Goal: Information Seeking & Learning: Check status

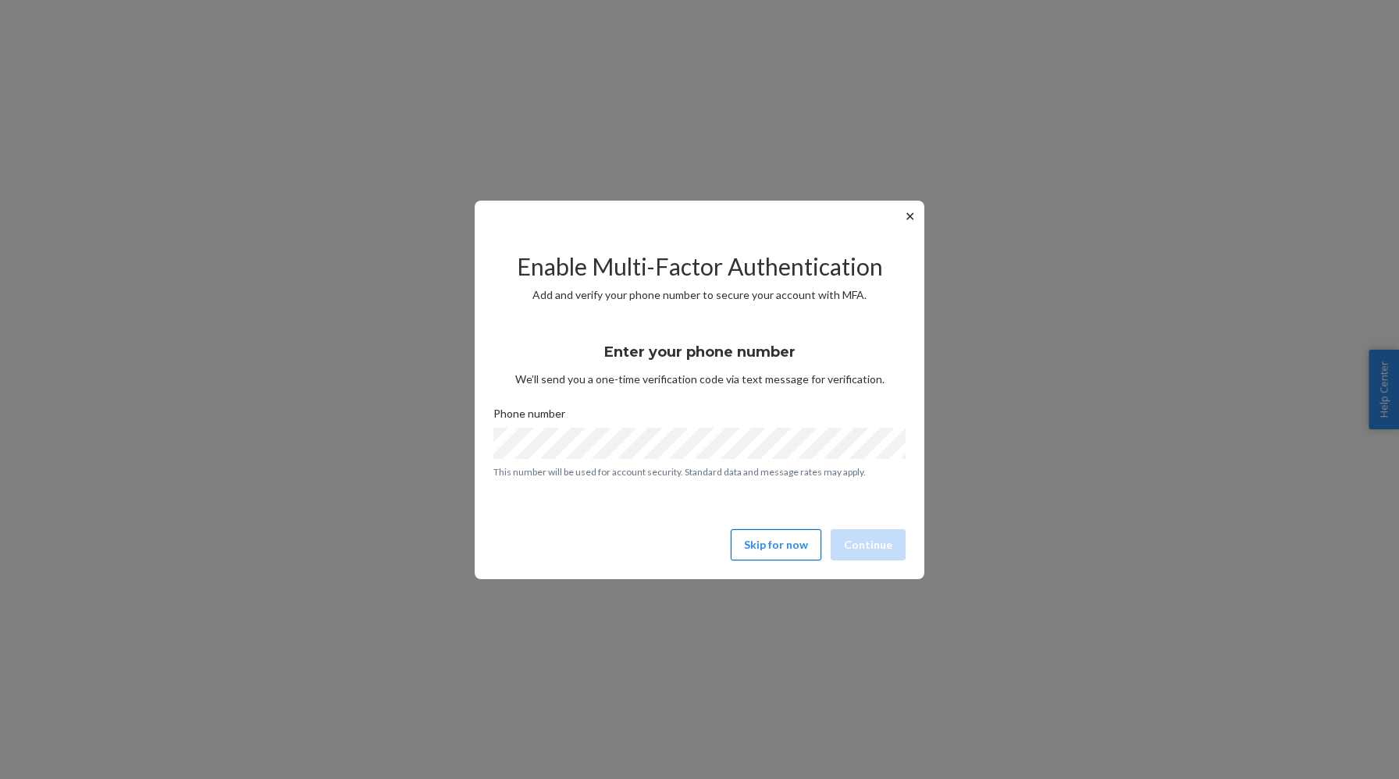
click at [777, 556] on button "Skip for now" at bounding box center [776, 544] width 91 height 31
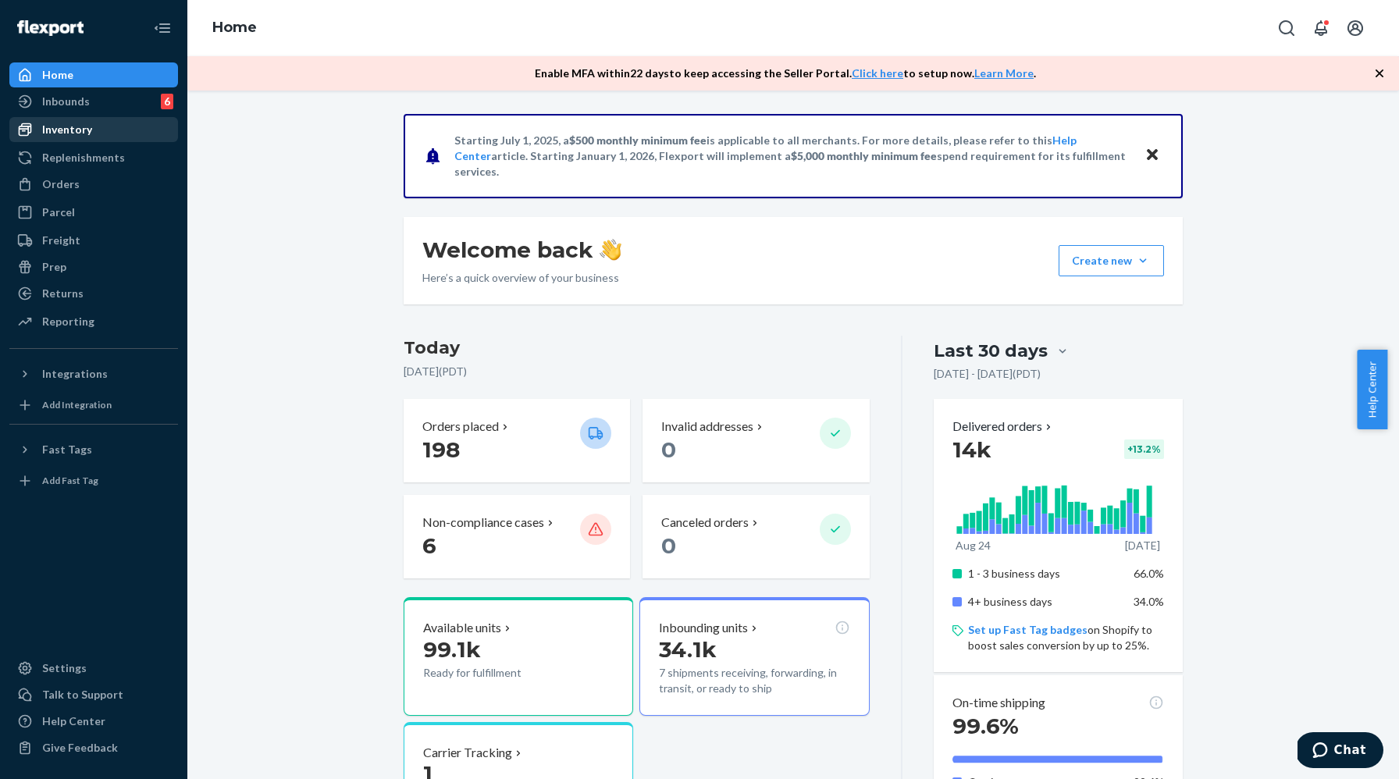
click at [108, 138] on div "Inventory" at bounding box center [93, 130] width 165 height 22
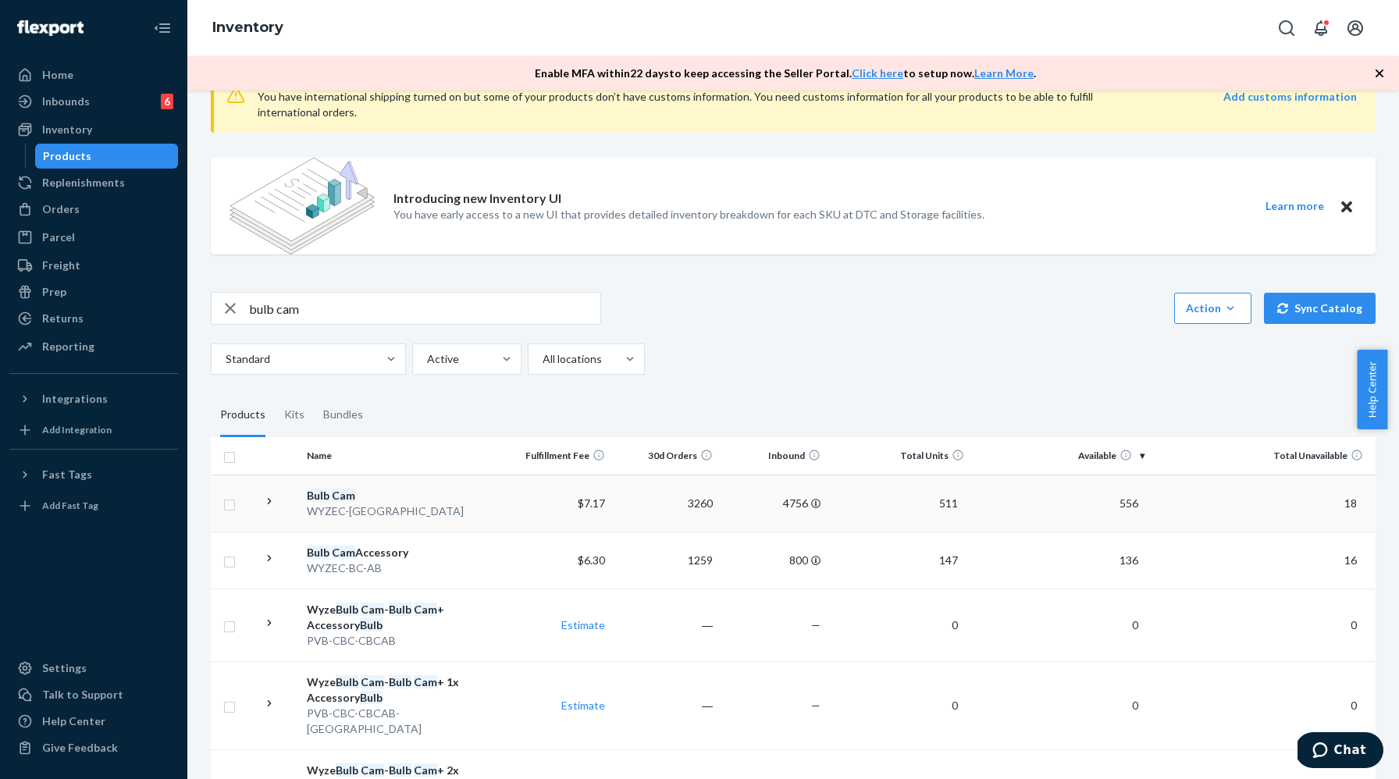
scroll to position [84, 0]
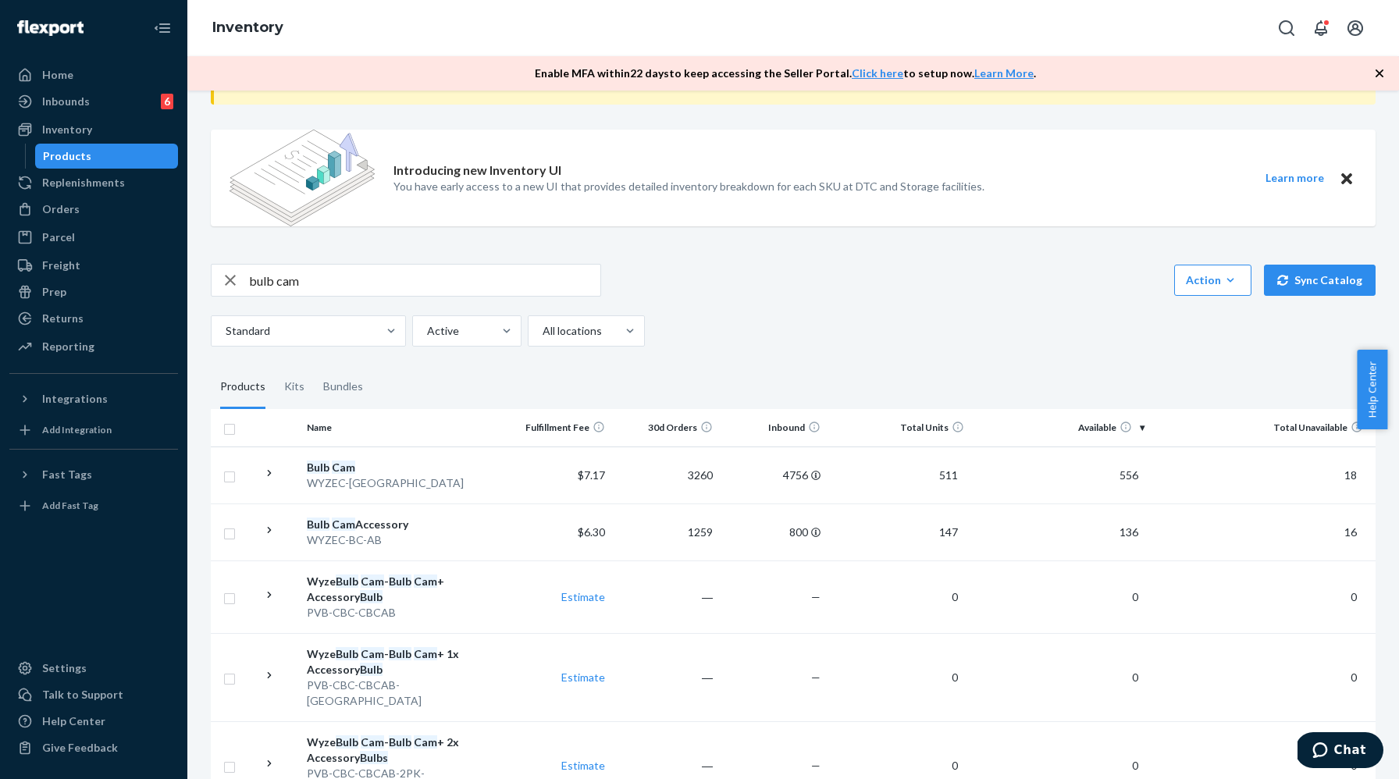
click at [346, 284] on input "bulb cam" at bounding box center [424, 280] width 351 height 31
paste input "1975281"
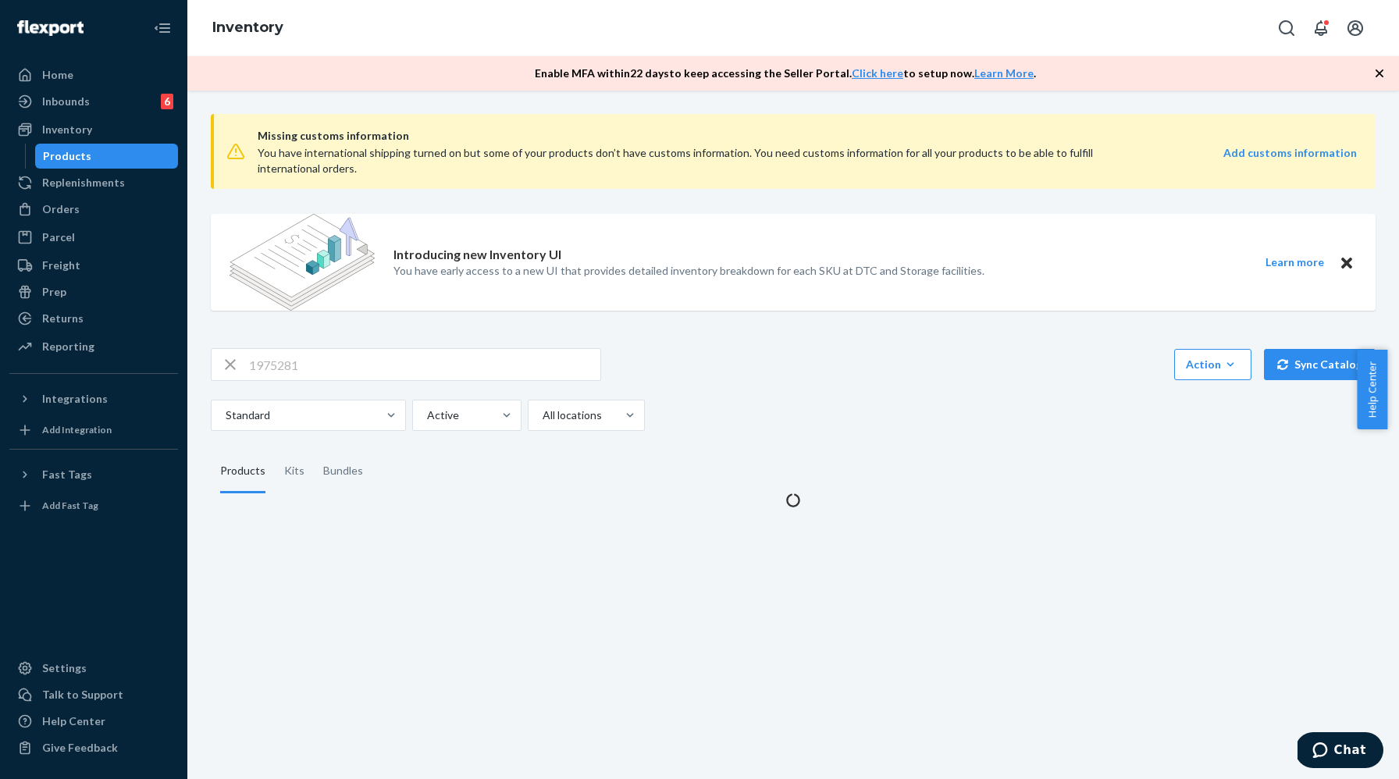
scroll to position [0, 0]
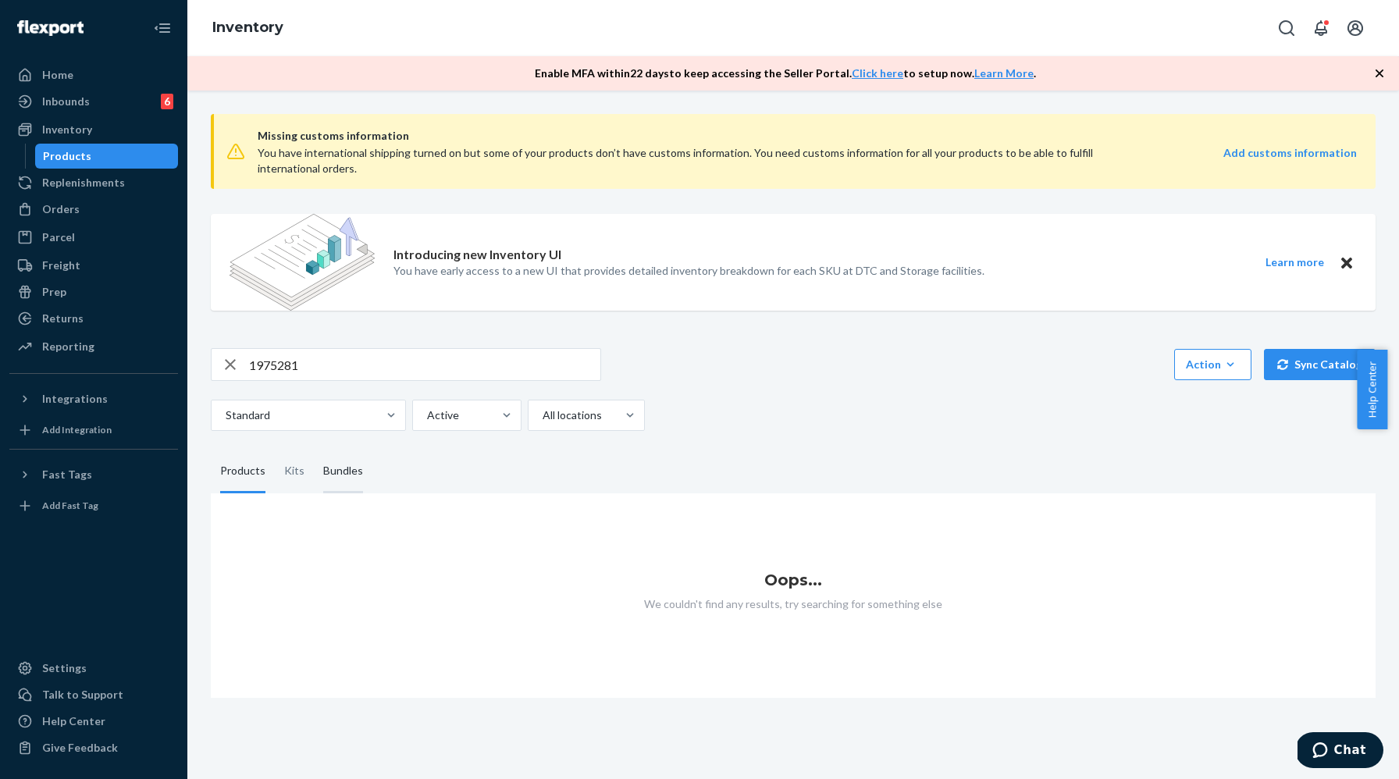
click at [315, 470] on div "Bundles" at bounding box center [343, 472] width 59 height 44
click at [314, 450] on input "Bundles" at bounding box center [314, 450] width 0 height 0
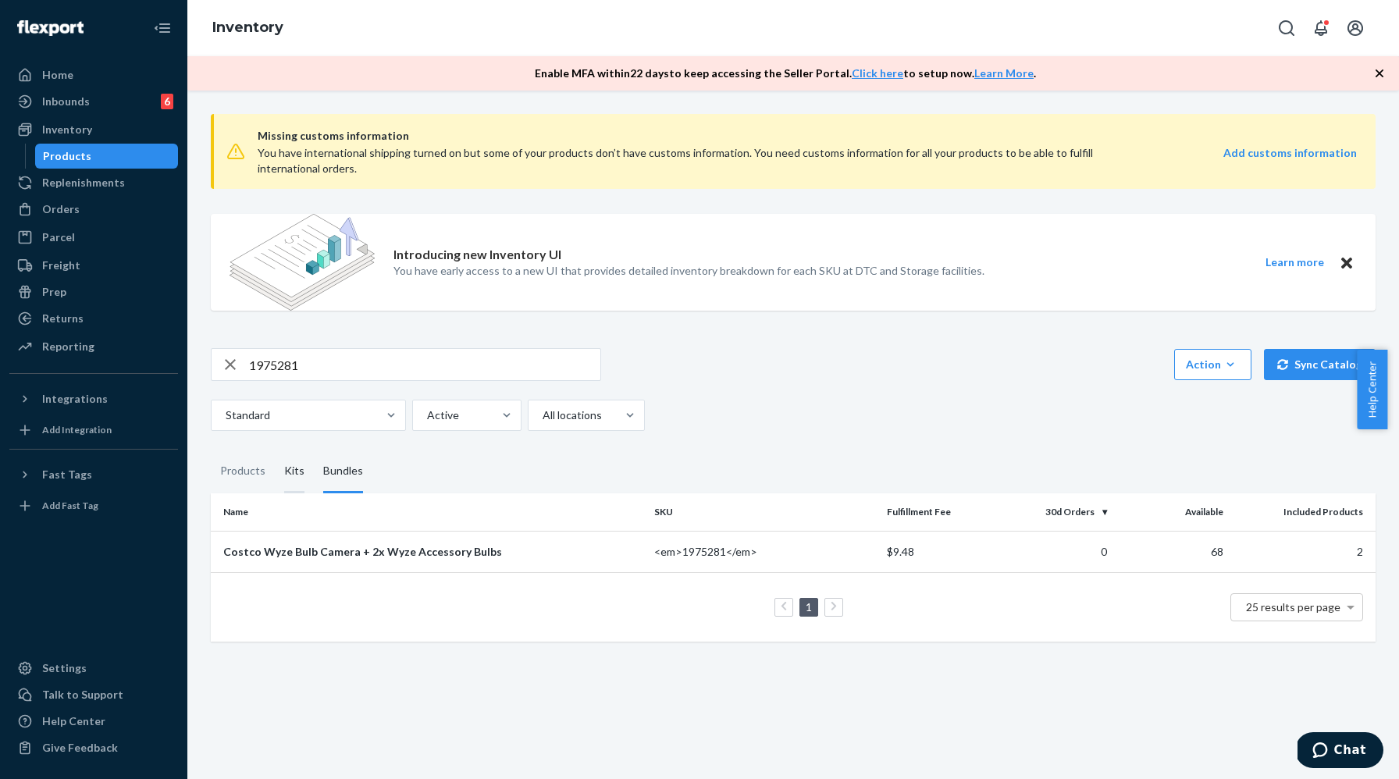
click at [292, 476] on div "Kits" at bounding box center [294, 472] width 20 height 44
click at [275, 450] on input "Kits" at bounding box center [275, 450] width 0 height 0
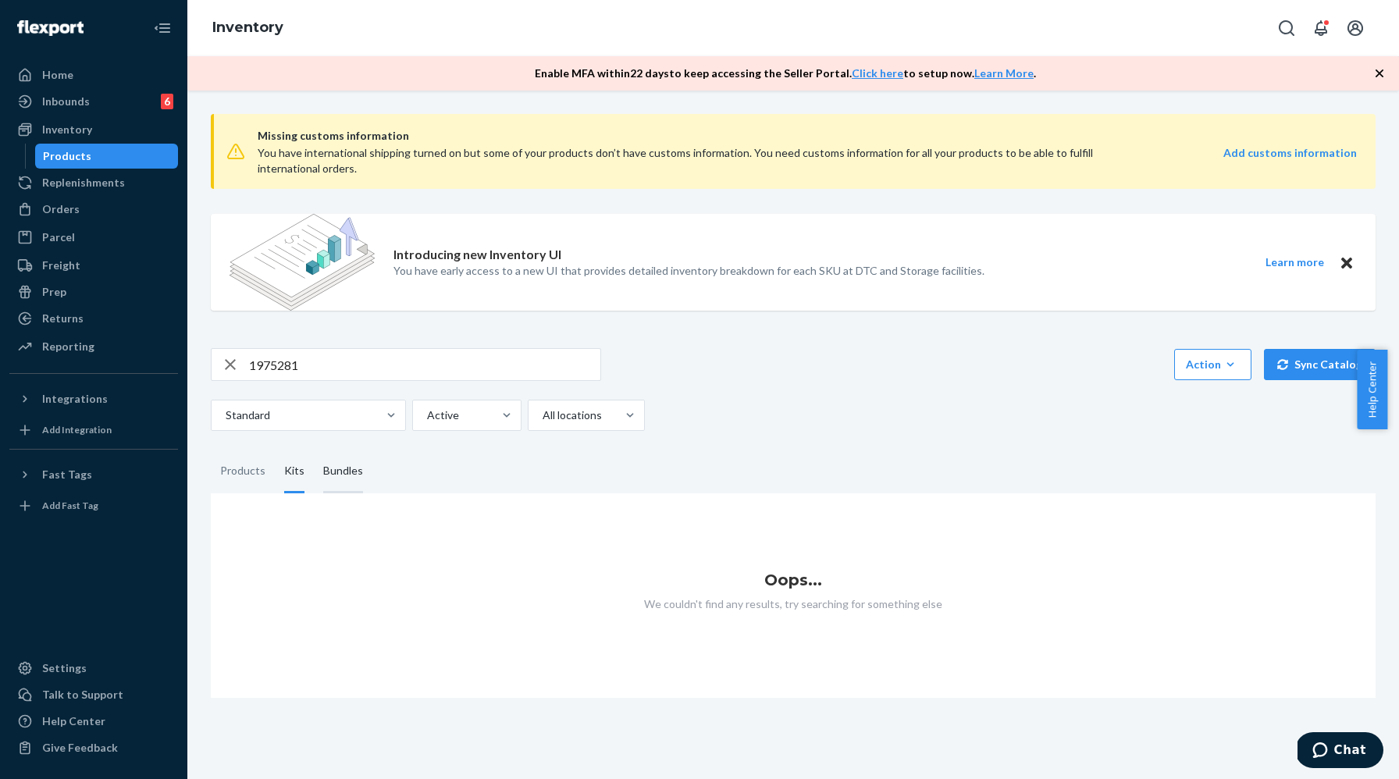
click at [334, 477] on div "Bundles" at bounding box center [343, 472] width 40 height 44
click at [314, 450] on input "Bundles" at bounding box center [314, 450] width 0 height 0
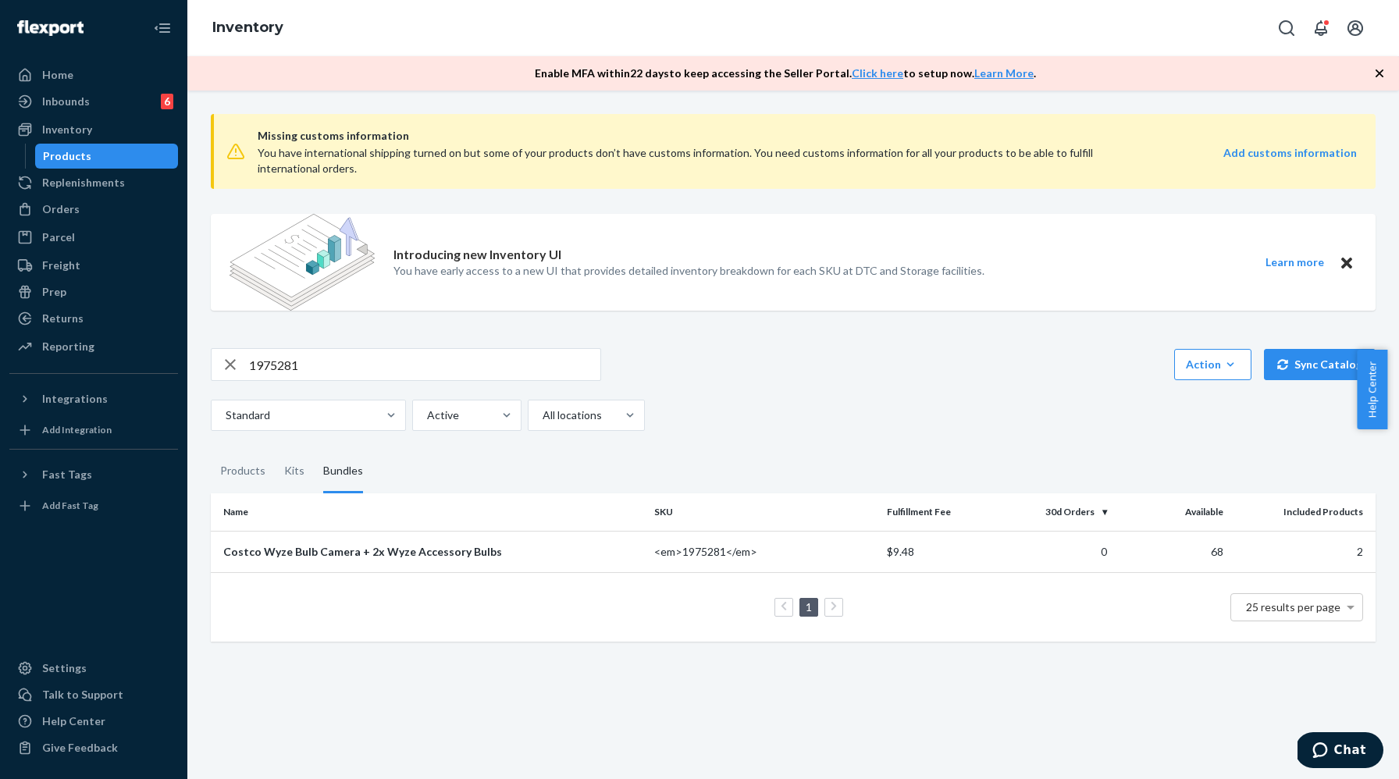
click at [438, 364] on input "1975281" at bounding box center [424, 364] width 351 height 31
paste input "67206"
type input "1967206"
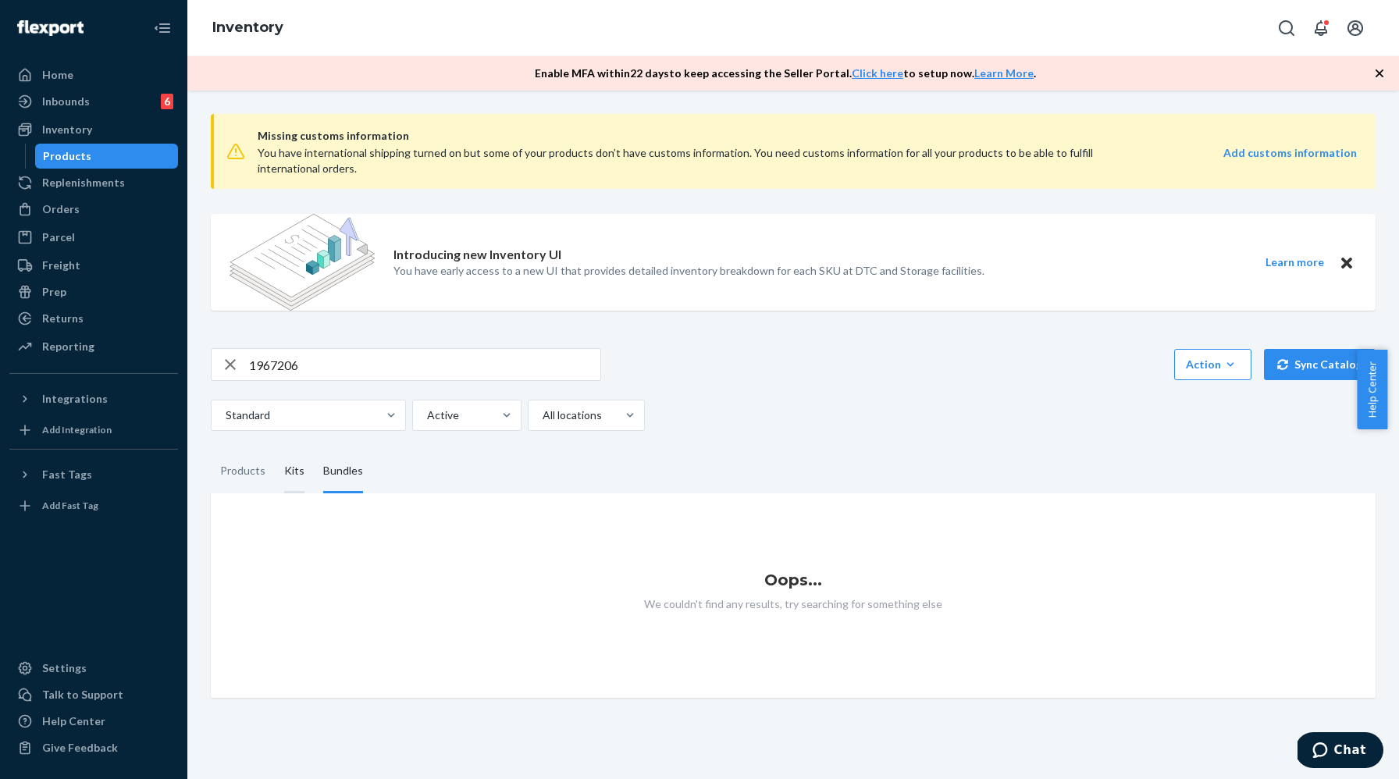
click at [292, 475] on div "Kits" at bounding box center [294, 472] width 20 height 44
click at [275, 450] on input "Kits" at bounding box center [275, 450] width 0 height 0
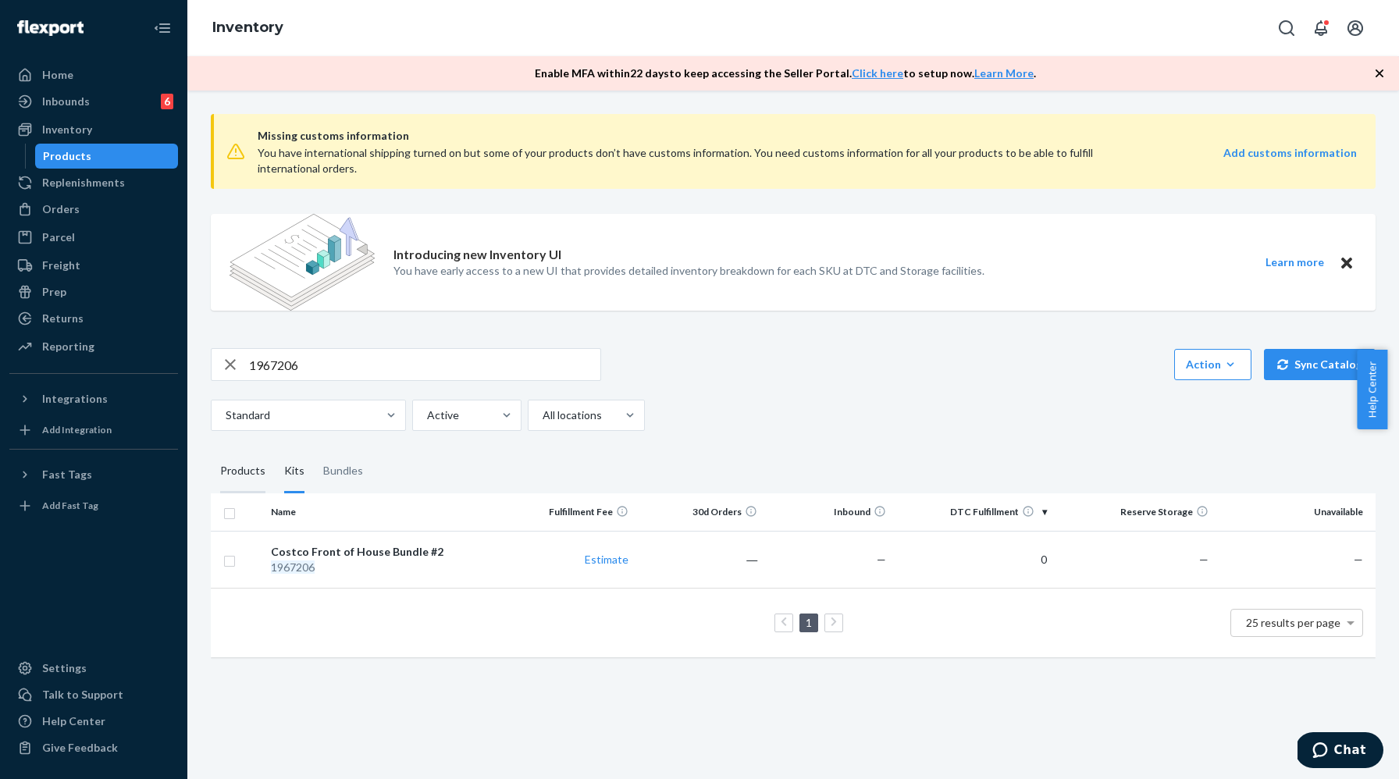
click at [249, 472] on div "Products" at bounding box center [242, 472] width 45 height 44
click at [211, 450] on input "Products" at bounding box center [211, 450] width 0 height 0
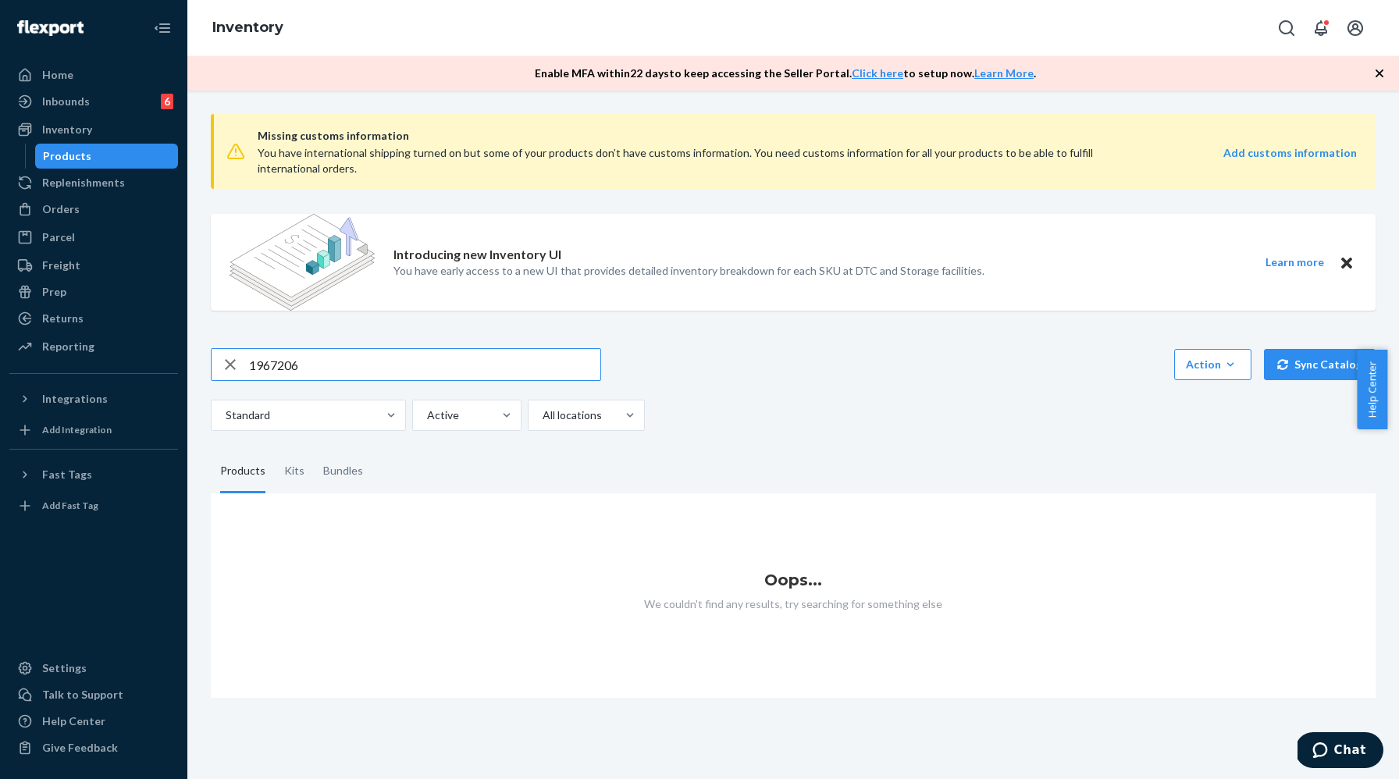
click at [316, 368] on input "1967206" at bounding box center [424, 364] width 351 height 31
click at [325, 366] on input "text" at bounding box center [424, 364] width 351 height 31
paste input "WVDB-DUO-BL"
type input "WVDB-DUO-BL"
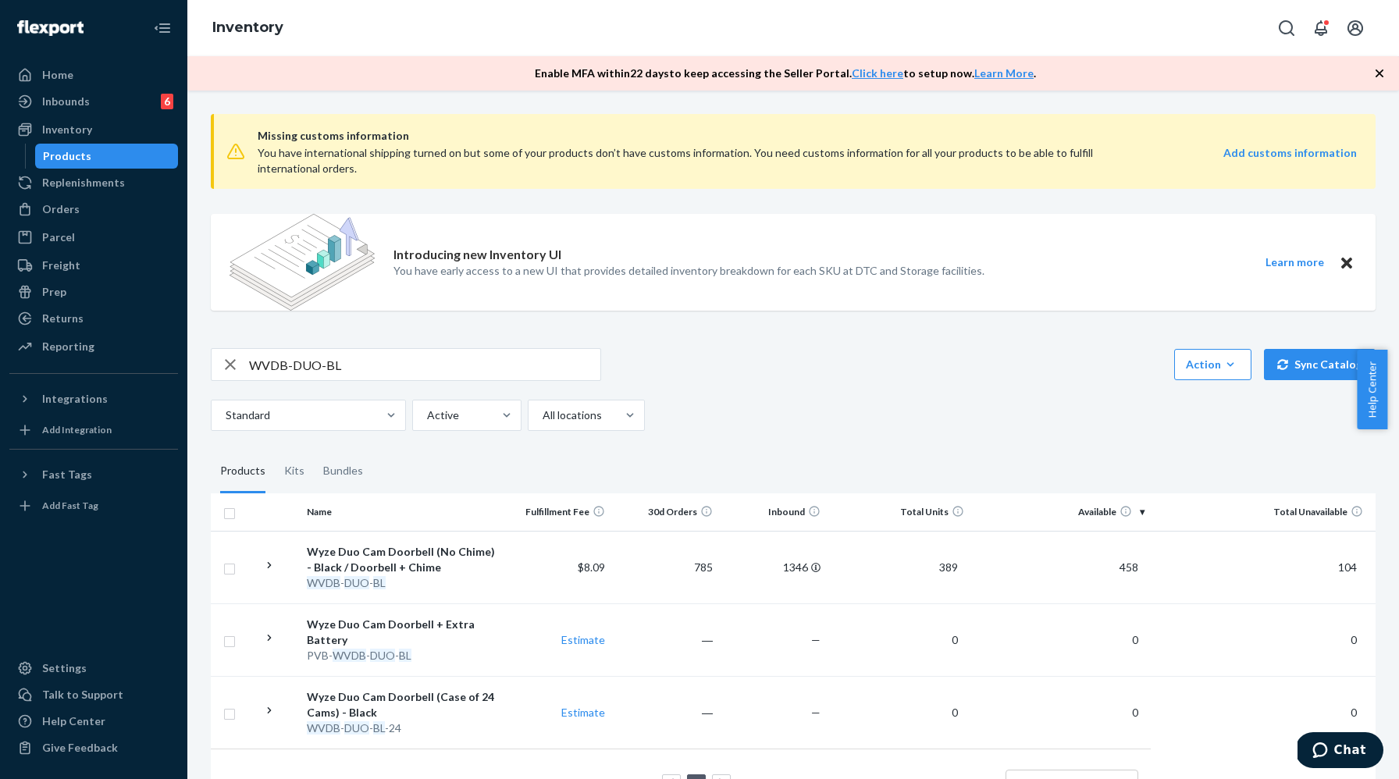
click at [330, 361] on input "WVDB-DUO-BL" at bounding box center [424, 364] width 351 height 31
